Goal: Information Seeking & Learning: Learn about a topic

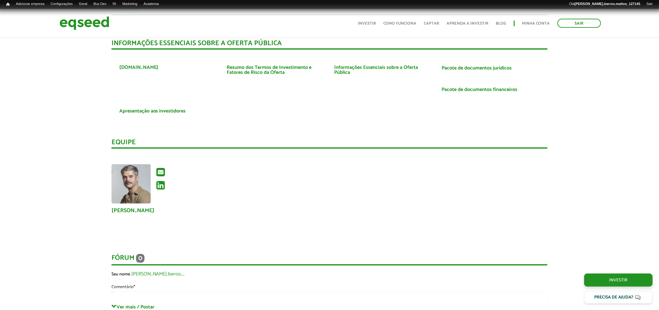
click at [58, 87] on div "Apresentação aos investidores BAIXAR APRESENTAÇÃO Resumo . INFORMAÇÕES ESSENCIA…" at bounding box center [329, 52] width 668 height 676
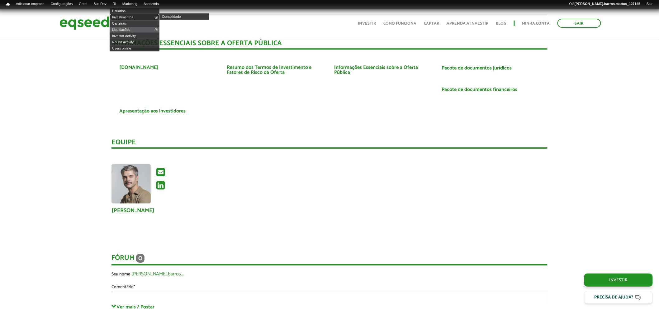
click at [122, 15] on link "Investimentos" at bounding box center [135, 17] width 50 height 6
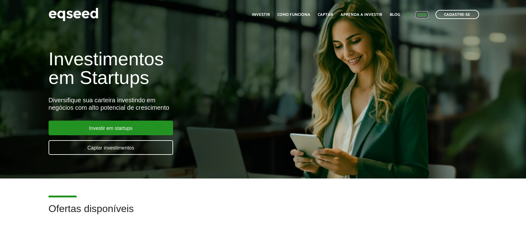
click at [423, 13] on link "Login" at bounding box center [422, 15] width 12 height 4
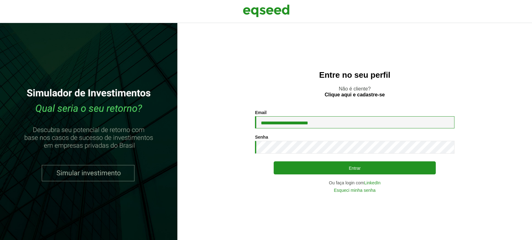
click at [282, 125] on input "**********" at bounding box center [354, 122] width 199 height 12
type input "**********"
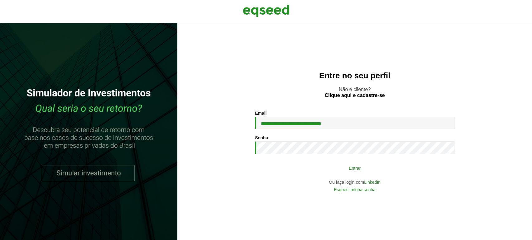
click at [292, 166] on button "Entrar" at bounding box center [354, 168] width 162 height 12
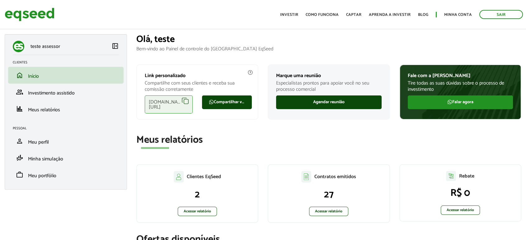
click at [185, 102] on div "eqseed.com/a/is/testeassessor" at bounding box center [169, 105] width 48 height 18
drag, startPoint x: 187, startPoint y: 175, endPoint x: 226, endPoint y: 175, distance: 38.6
click at [226, 175] on div "Clientes EqSeed" at bounding box center [197, 176] width 109 height 11
click at [201, 213] on link "Acessar relatório" at bounding box center [197, 211] width 39 height 9
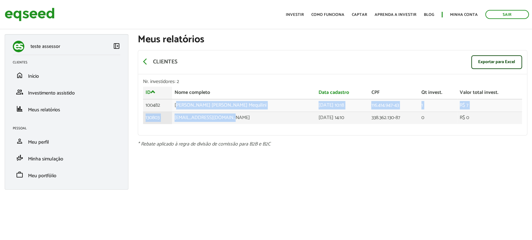
drag, startPoint x: 178, startPoint y: 104, endPoint x: 253, endPoint y: 115, distance: 75.8
click at [253, 115] on tbody "100482 Tamara Costa de Almeida Mequilini 09/02/2023 - 10:18 116.414.947-43 1 R$…" at bounding box center [332, 111] width 379 height 25
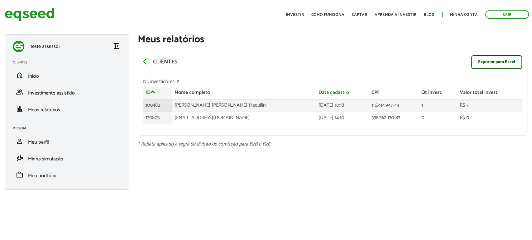
click at [175, 102] on td "Tamara Costa de Almeida Mequilini" at bounding box center [244, 105] width 144 height 12
click at [147, 61] on span "arrow_back_ios" at bounding box center [146, 61] width 7 height 7
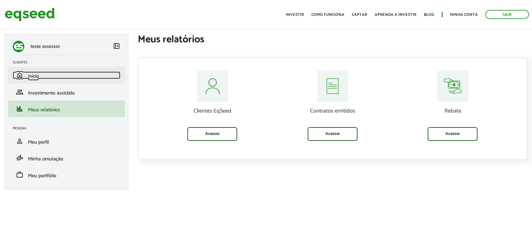
click at [37, 78] on span "Início" at bounding box center [33, 76] width 11 height 8
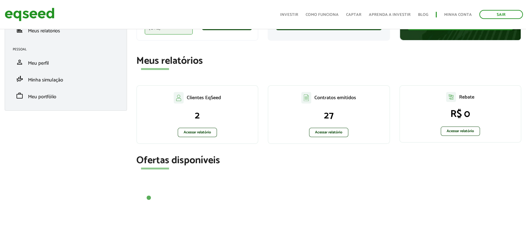
scroll to position [74, 0]
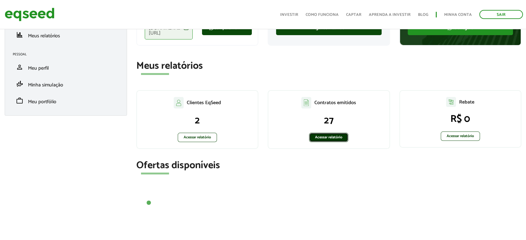
click at [325, 142] on link "Acessar relatório" at bounding box center [328, 137] width 39 height 9
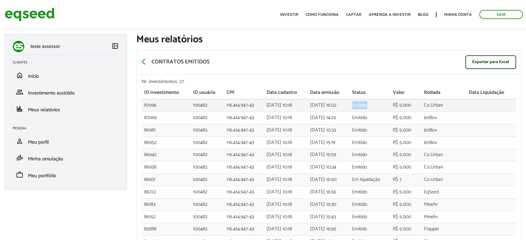
drag, startPoint x: 361, startPoint y: 103, endPoint x: 376, endPoint y: 104, distance: 14.7
click at [376, 104] on td "Emitido" at bounding box center [370, 105] width 41 height 12
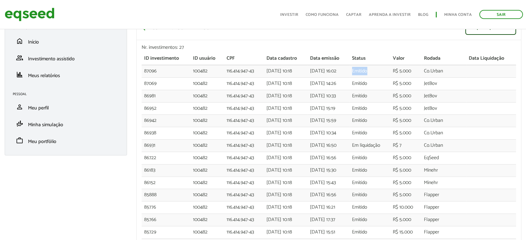
scroll to position [32, 0]
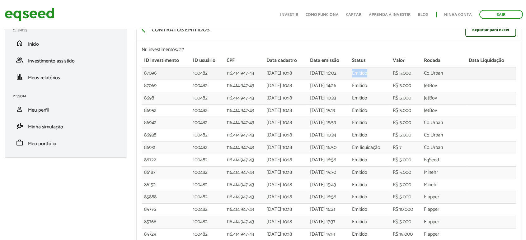
click at [360, 73] on td "Emitido" at bounding box center [370, 73] width 41 height 12
drag, startPoint x: 360, startPoint y: 146, endPoint x: 388, endPoint y: 146, distance: 28.3
click at [388, 146] on td "Em liquidação" at bounding box center [370, 148] width 41 height 12
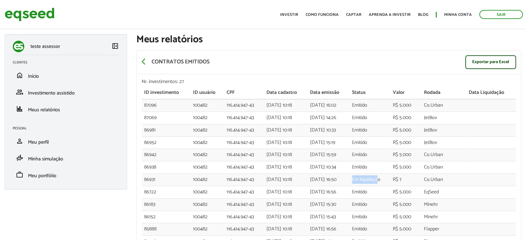
scroll to position [7, 0]
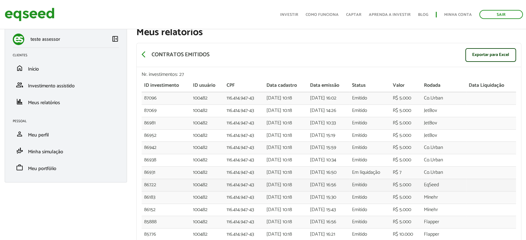
click at [365, 184] on td "Emitido" at bounding box center [370, 185] width 41 height 12
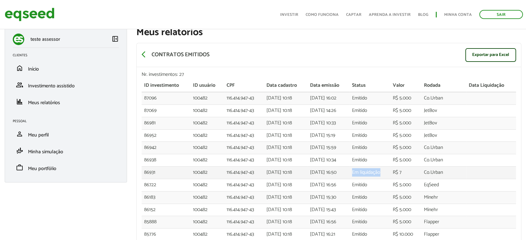
drag, startPoint x: 362, startPoint y: 173, endPoint x: 391, endPoint y: 171, distance: 30.0
click at [390, 171] on td "Em liquidação" at bounding box center [370, 173] width 41 height 12
click at [143, 52] on span "arrow_back_ios" at bounding box center [145, 54] width 7 height 7
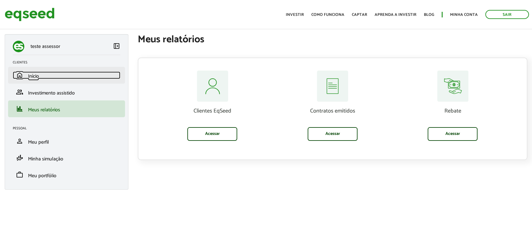
click at [97, 73] on link "home Início" at bounding box center [66, 75] width 107 height 7
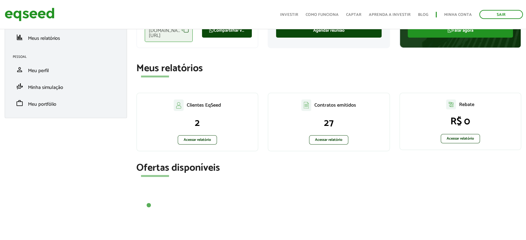
scroll to position [88, 0]
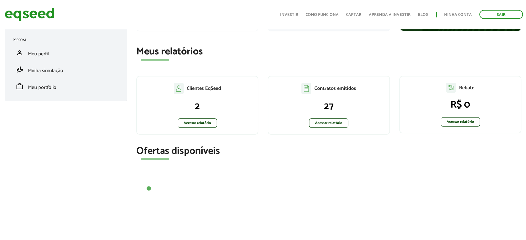
click at [526, 72] on html "Sair Toggle navigation Toggle navigation Início Investir Como funciona" at bounding box center [263, 32] width 526 height 240
click at [458, 124] on link "Acessar relatório" at bounding box center [460, 121] width 39 height 9
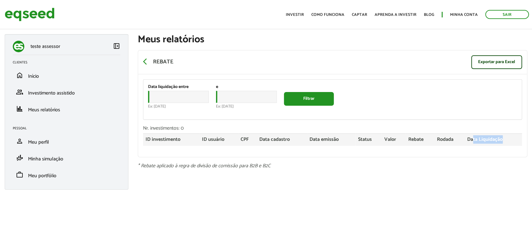
drag, startPoint x: 471, startPoint y: 143, endPoint x: 506, endPoint y: 142, distance: 34.3
click at [506, 142] on th "Data Liquidação" at bounding box center [492, 140] width 57 height 12
click at [142, 60] on div "arrow_back_ios Rebate Exportar para Excel" at bounding box center [332, 62] width 389 height 24
click at [143, 60] on span "arrow_back_ios" at bounding box center [146, 61] width 7 height 7
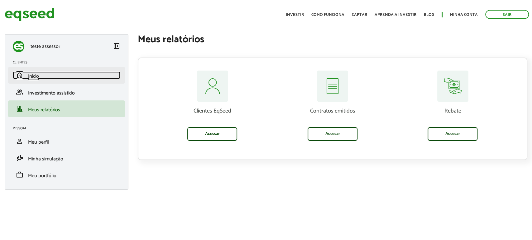
click at [38, 75] on span "Início" at bounding box center [33, 76] width 11 height 8
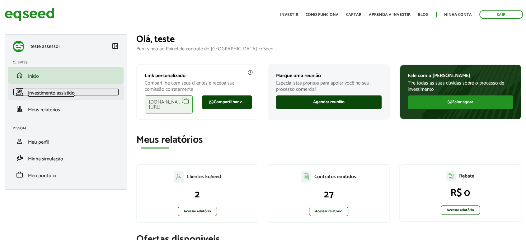
click at [54, 94] on span "Investimento assistido" at bounding box center [51, 93] width 47 height 8
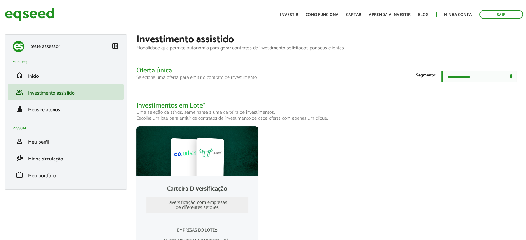
click at [157, 87] on div "**********" at bounding box center [329, 79] width 386 height 17
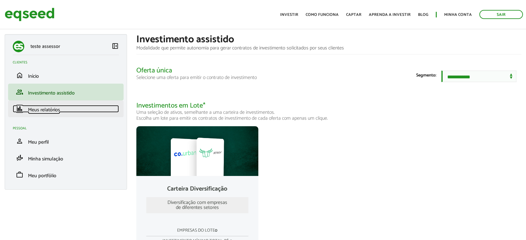
click at [45, 109] on span "Meus relatórios" at bounding box center [44, 110] width 32 height 8
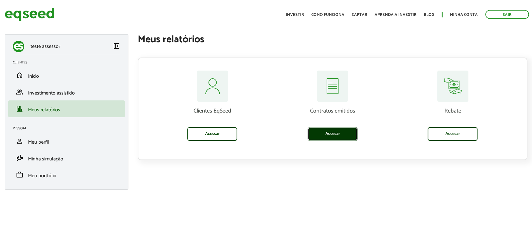
click at [322, 132] on link "Acessar" at bounding box center [332, 134] width 50 height 14
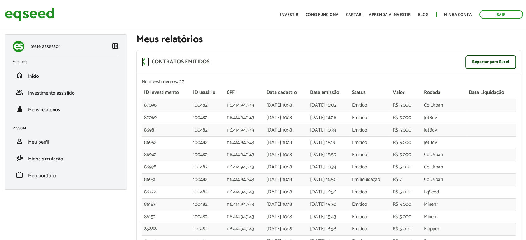
click at [144, 62] on span "arrow_back_ios" at bounding box center [145, 61] width 7 height 7
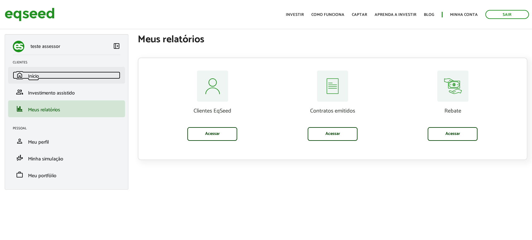
click at [50, 76] on link "home Início" at bounding box center [66, 75] width 107 height 7
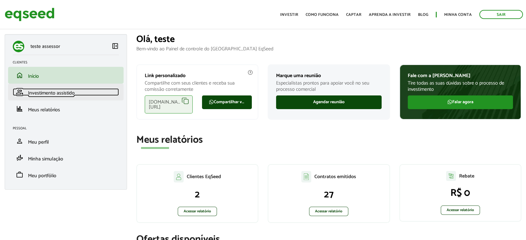
click at [74, 93] on span "Investimento assistido" at bounding box center [51, 93] width 47 height 8
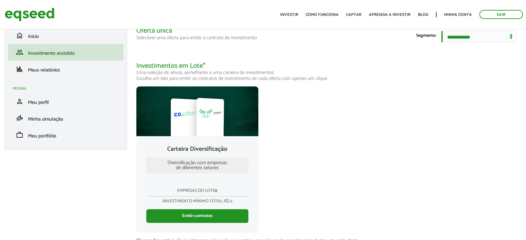
drag, startPoint x: 529, startPoint y: 37, endPoint x: 531, endPoint y: 87, distance: 49.2
click at [526, 87] on html "Sair Toggle navigation Toggle navigation Início Investir Como funciona" at bounding box center [263, 80] width 526 height 240
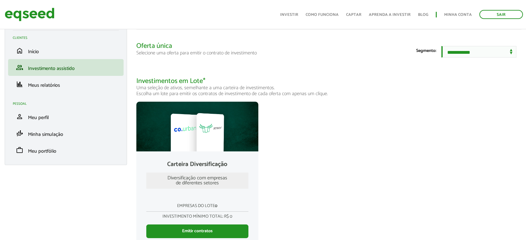
scroll to position [21, 0]
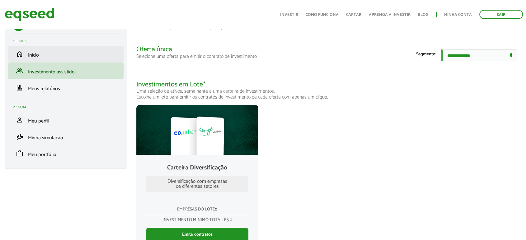
click at [66, 59] on li "home Início" at bounding box center [66, 54] width 116 height 17
click at [39, 53] on span "Início" at bounding box center [33, 55] width 11 height 8
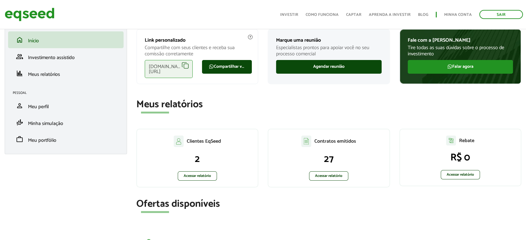
scroll to position [35, 0]
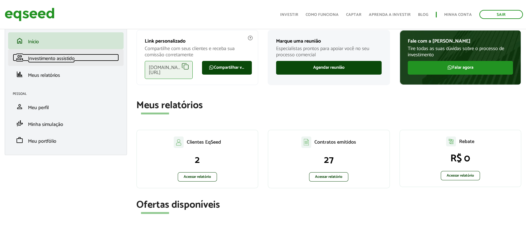
click at [33, 56] on span "Investimento assistido" at bounding box center [51, 58] width 47 height 8
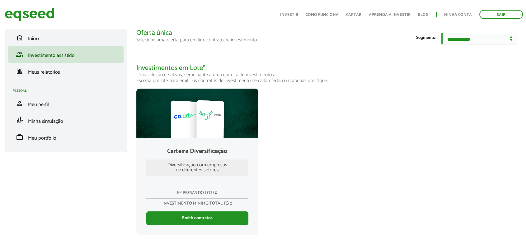
scroll to position [38, 0]
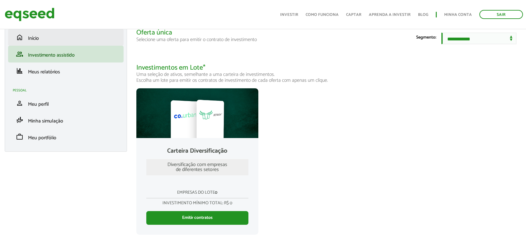
click at [69, 42] on li "home Início" at bounding box center [66, 37] width 116 height 17
click at [33, 36] on span "Início" at bounding box center [33, 38] width 11 height 8
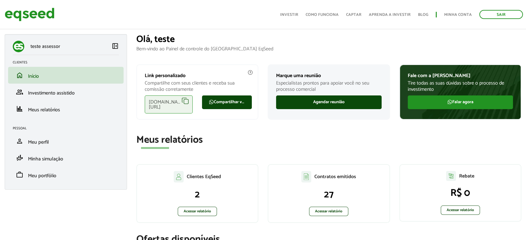
drag, startPoint x: 0, startPoint y: 0, endPoint x: 529, endPoint y: 59, distance: 532.4
click at [526, 59] on html "Sair Toggle navigation Toggle navigation Início Investir Como funciona" at bounding box center [263, 120] width 526 height 240
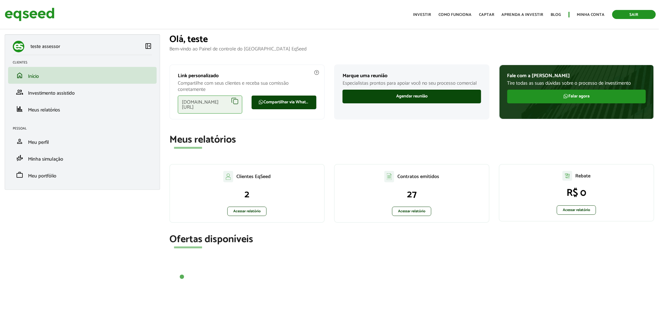
click at [526, 15] on link "Sair" at bounding box center [634, 14] width 44 height 9
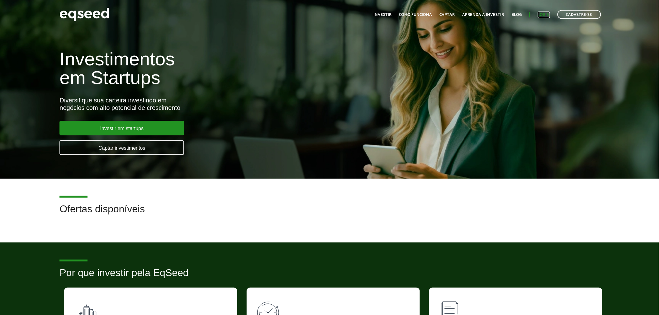
click at [539, 15] on link "Login" at bounding box center [544, 15] width 12 height 4
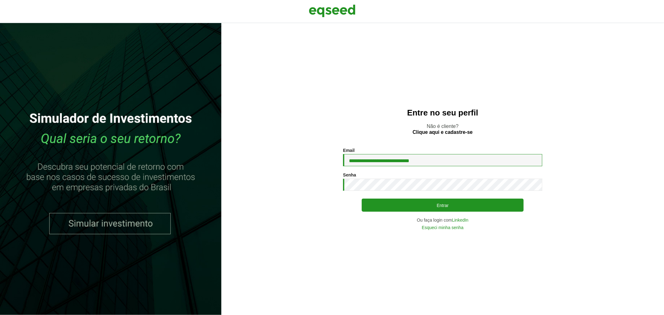
click at [382, 163] on input "**********" at bounding box center [442, 160] width 199 height 12
type input "**********"
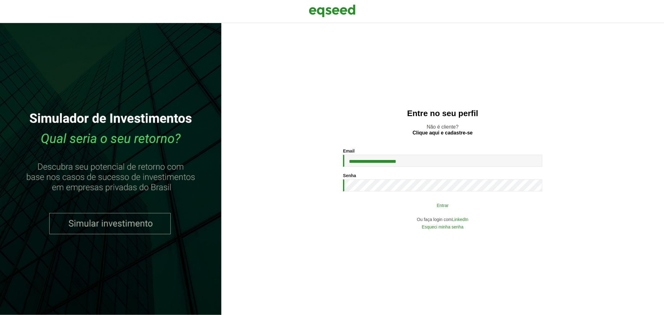
click at [374, 206] on button "Entrar" at bounding box center [443, 205] width 162 height 12
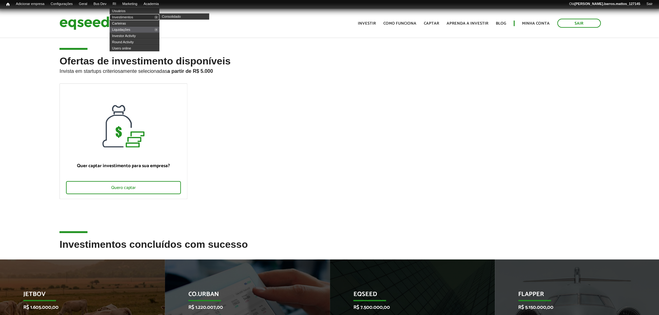
click at [124, 16] on link "Investimentos" at bounding box center [135, 17] width 50 height 6
